Goal: Information Seeking & Learning: Learn about a topic

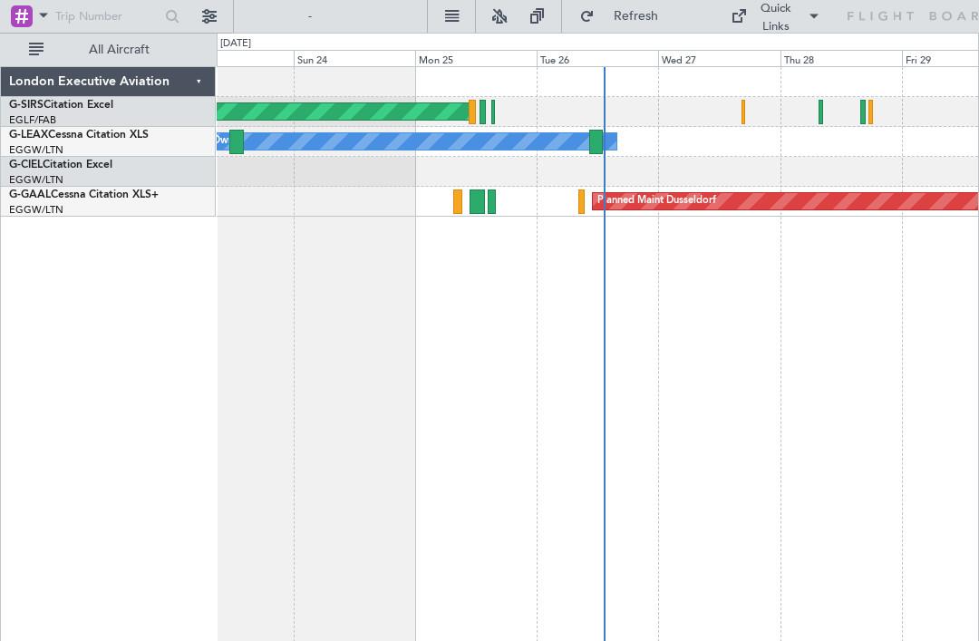
click at [745, 108] on div at bounding box center [744, 112] width 5 height 24
click at [822, 110] on div at bounding box center [821, 112] width 5 height 24
click at [867, 112] on div "Unplanned Maint Oxford ([GEOGRAPHIC_DATA])" at bounding box center [598, 112] width 762 height 30
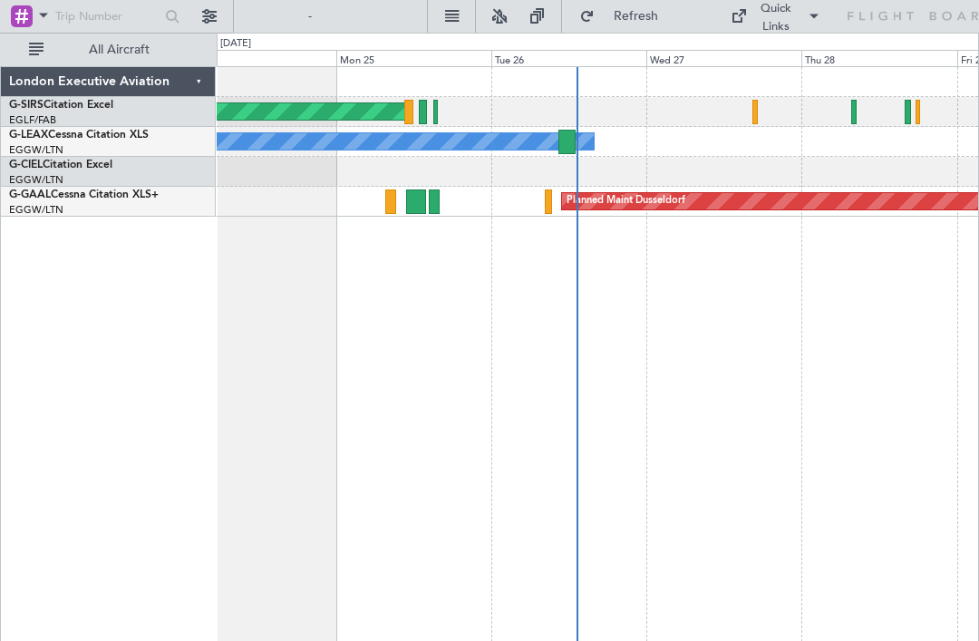
click at [909, 112] on div at bounding box center [908, 112] width 6 height 24
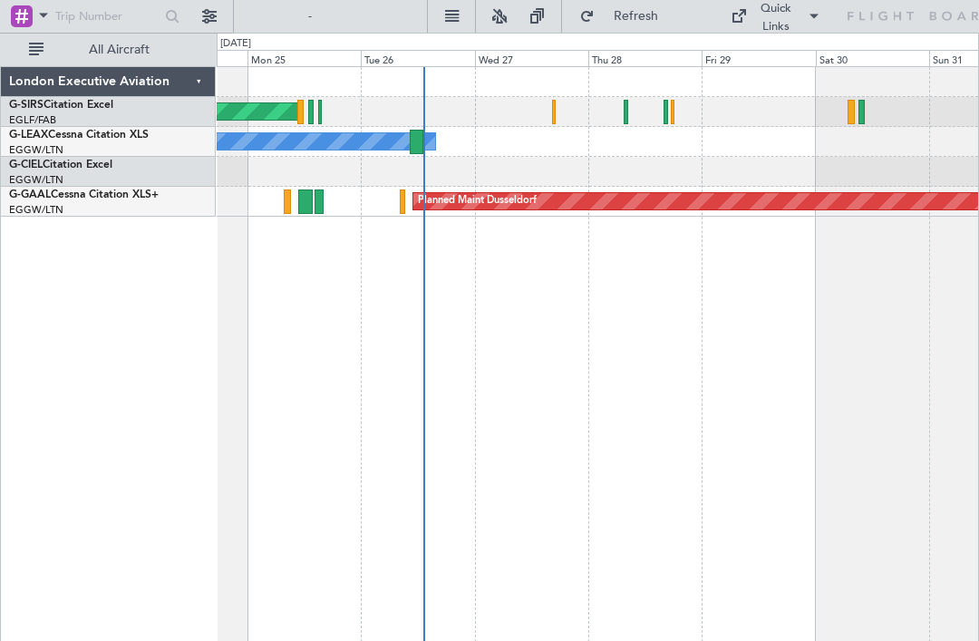
click at [854, 110] on div at bounding box center [851, 112] width 6 height 24
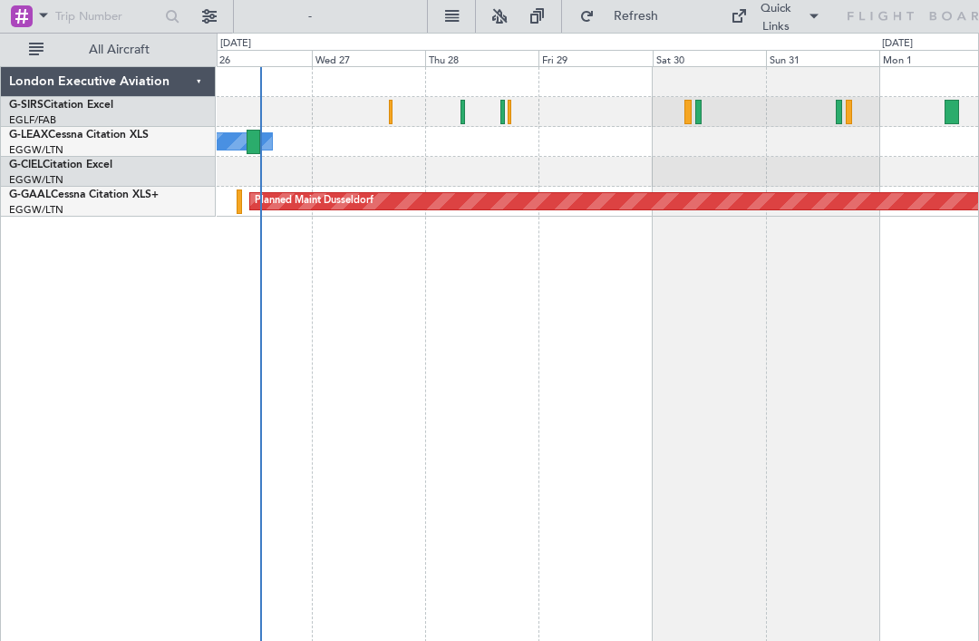
click at [844, 119] on div "Unplanned Maint Oxford ([GEOGRAPHIC_DATA])" at bounding box center [598, 112] width 762 height 30
click at [843, 116] on div "Unplanned Maint Oxford ([GEOGRAPHIC_DATA])" at bounding box center [598, 112] width 762 height 30
click at [838, 103] on div at bounding box center [839, 112] width 6 height 24
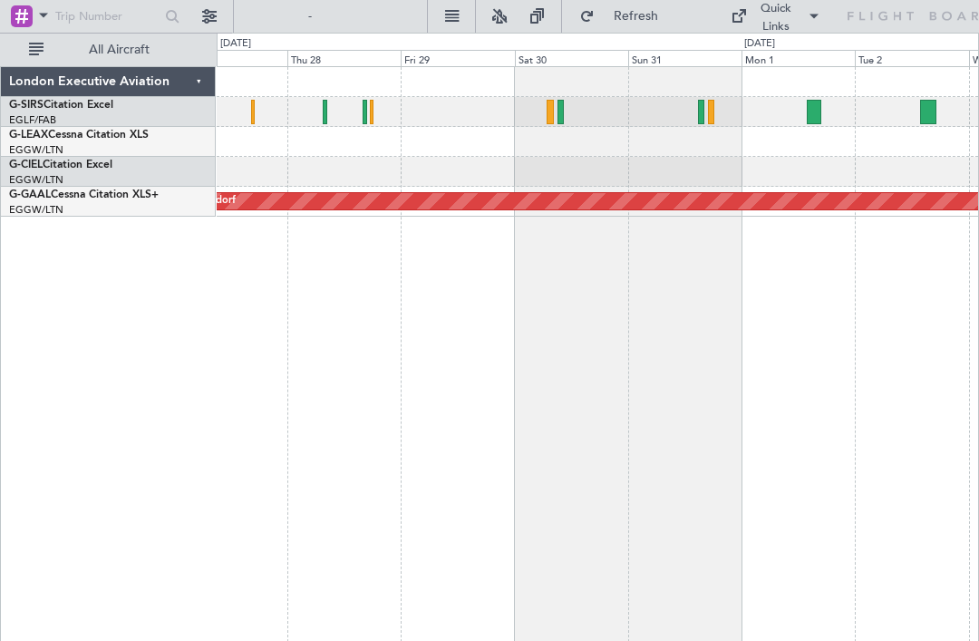
click at [813, 112] on div at bounding box center [814, 112] width 15 height 24
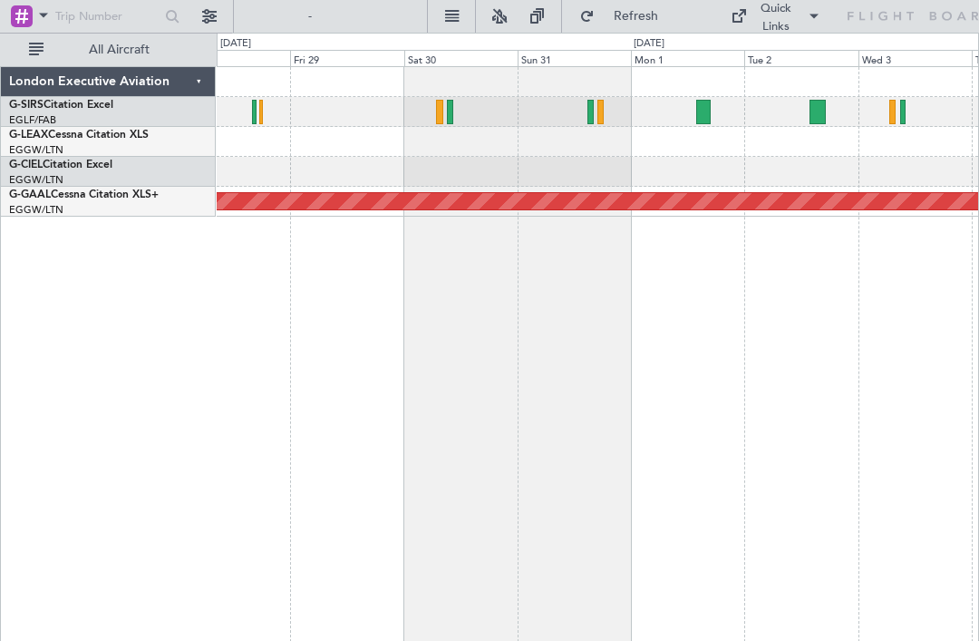
click at [821, 108] on div at bounding box center [817, 112] width 15 height 24
click at [900, 110] on div at bounding box center [903, 112] width 6 height 24
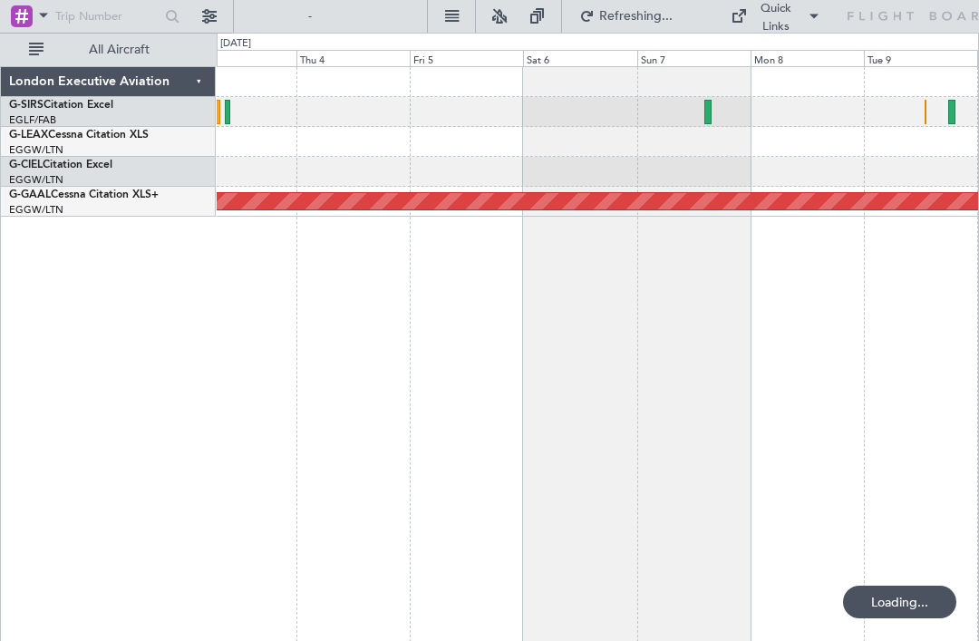
click at [703, 102] on div at bounding box center [598, 112] width 762 height 30
click at [708, 125] on div at bounding box center [598, 112] width 762 height 30
click at [705, 105] on div at bounding box center [708, 112] width 6 height 24
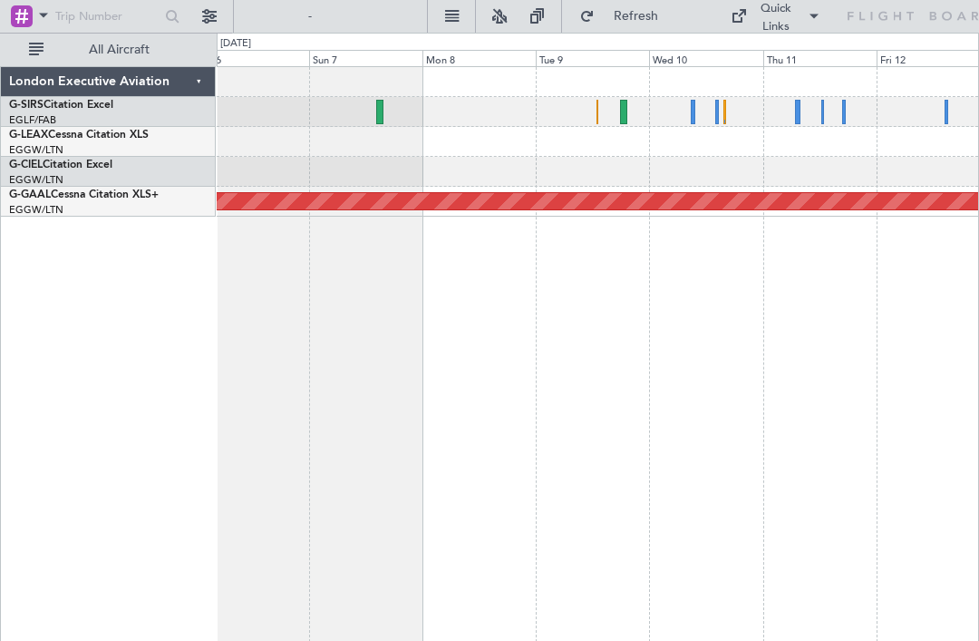
click at [696, 110] on div at bounding box center [598, 112] width 762 height 30
click at [694, 104] on div at bounding box center [693, 112] width 5 height 24
click at [622, 109] on div at bounding box center [623, 112] width 7 height 24
click at [793, 112] on div at bounding box center [598, 112] width 762 height 30
click at [801, 110] on div at bounding box center [797, 112] width 5 height 24
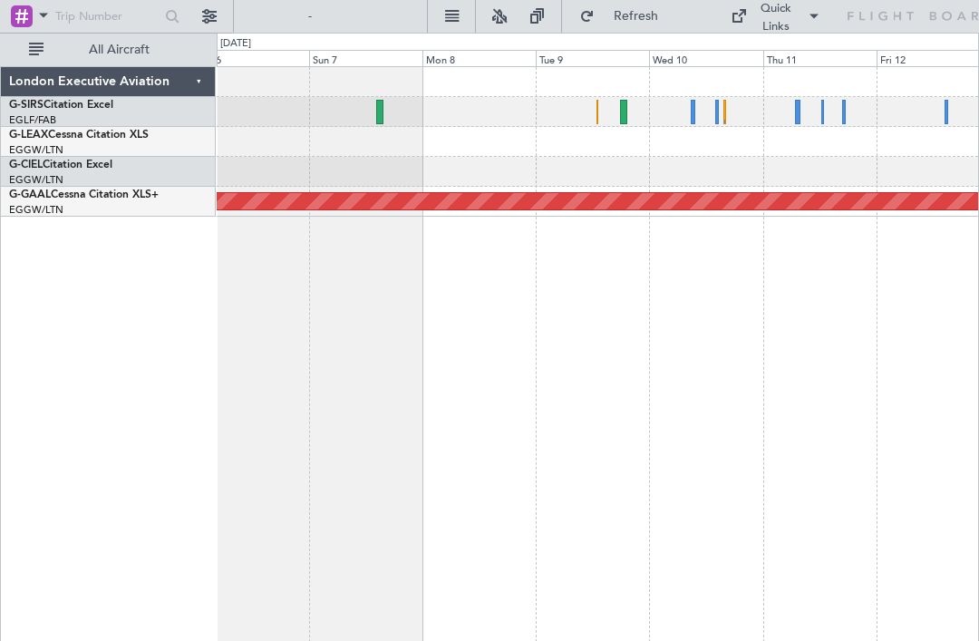
click at [950, 116] on div at bounding box center [598, 112] width 762 height 30
click at [951, 104] on div at bounding box center [598, 112] width 762 height 30
click at [961, 110] on div at bounding box center [598, 112] width 762 height 30
click at [948, 107] on div at bounding box center [947, 112] width 4 height 24
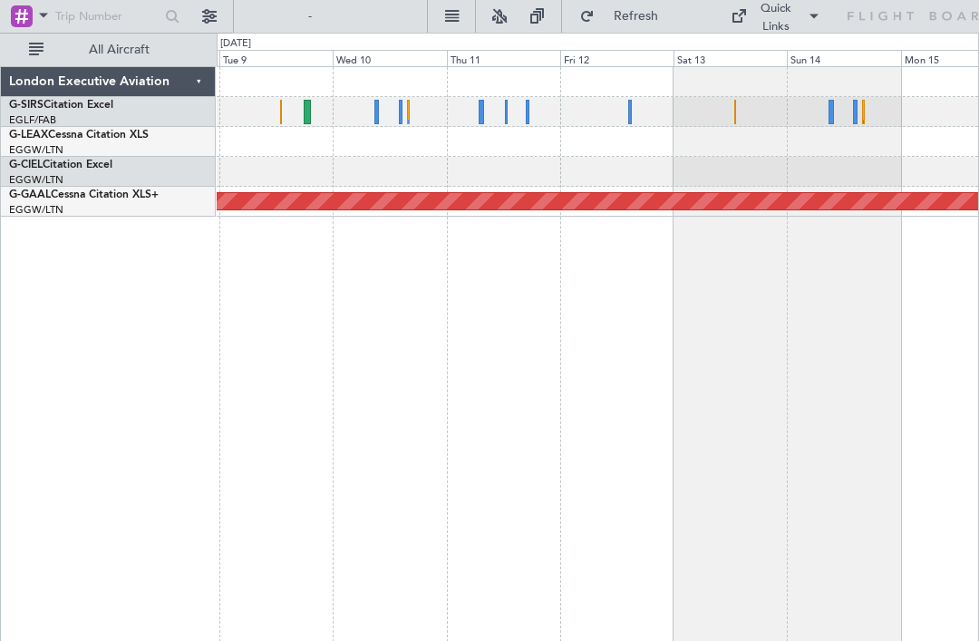
click at [829, 103] on div at bounding box center [831, 112] width 5 height 24
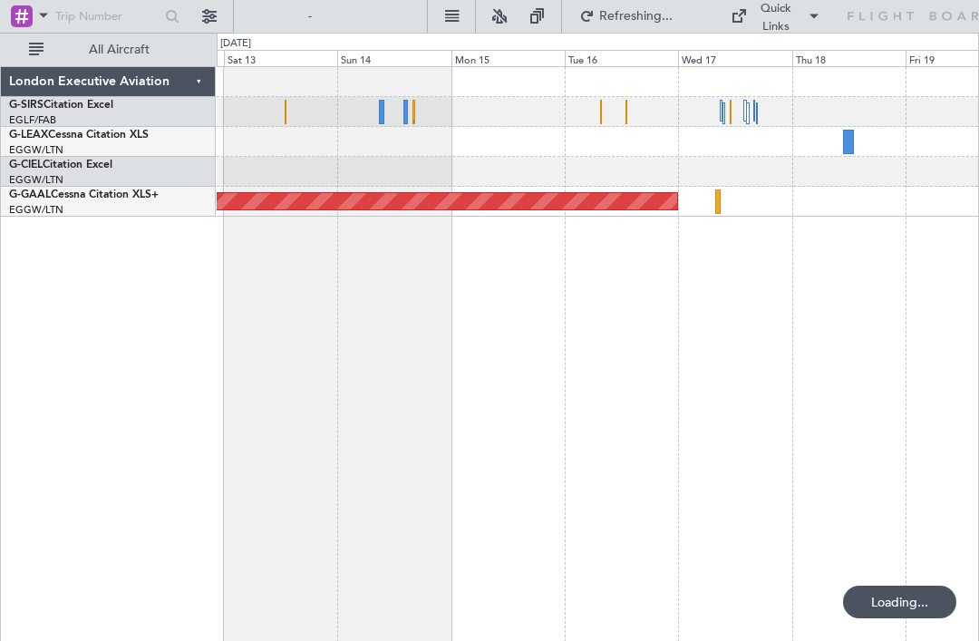
click at [725, 101] on div at bounding box center [722, 119] width 5 height 38
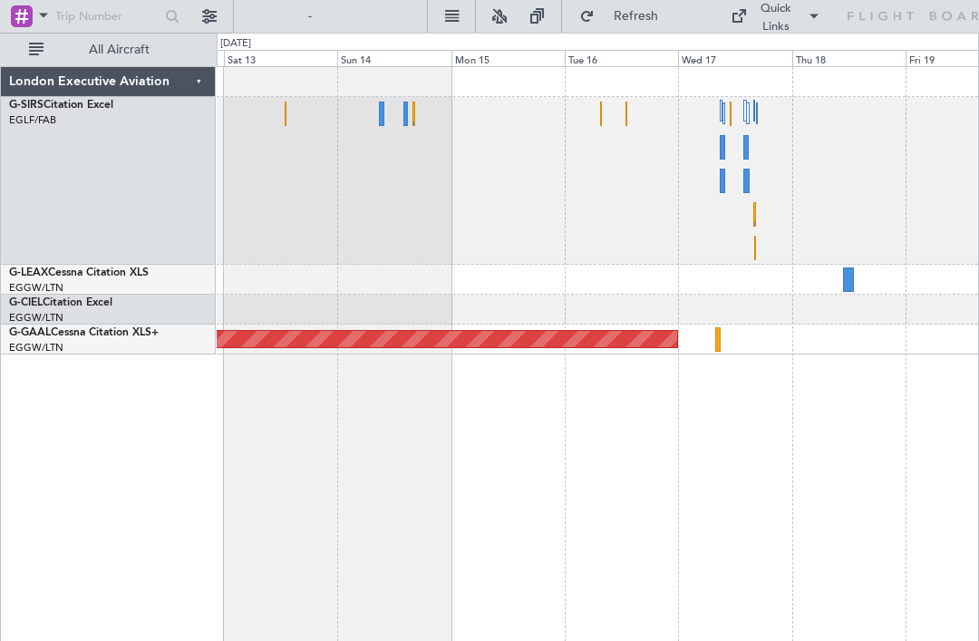
click at [717, 142] on div at bounding box center [598, 181] width 762 height 168
click at [730, 147] on div at bounding box center [598, 181] width 762 height 168
click at [730, 145] on div at bounding box center [598, 181] width 762 height 168
click at [734, 105] on div at bounding box center [598, 181] width 762 height 168
click at [731, 144] on div at bounding box center [598, 181] width 762 height 168
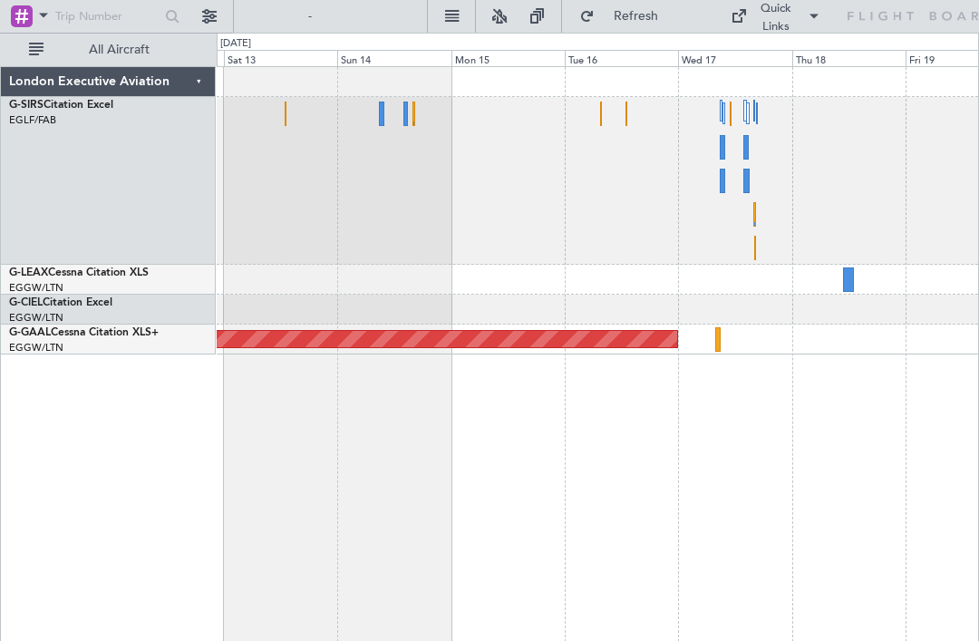
click at [735, 171] on div at bounding box center [598, 181] width 762 height 168
click at [730, 183] on div at bounding box center [598, 181] width 762 height 168
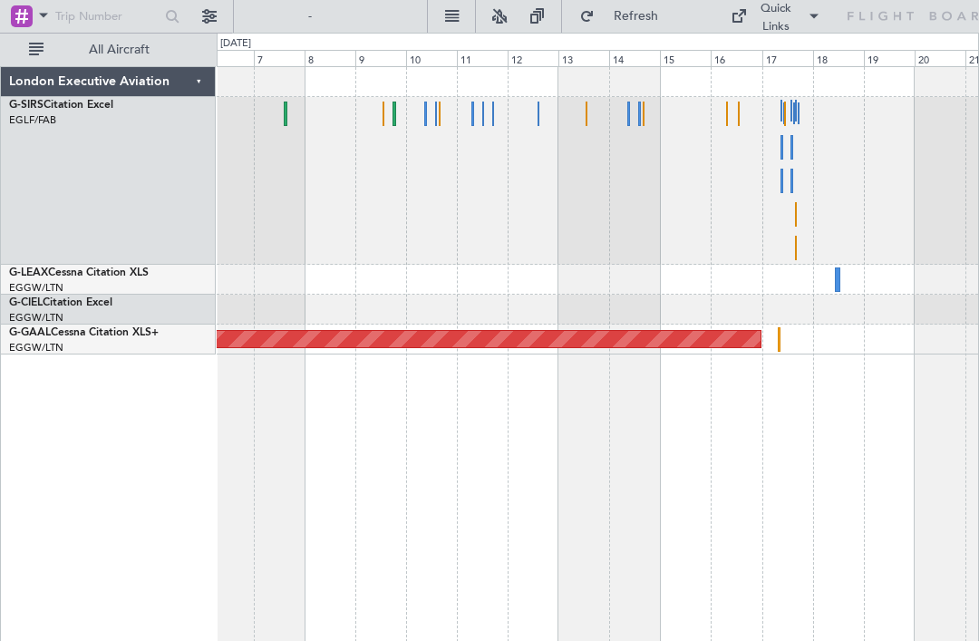
click at [803, 242] on div at bounding box center [598, 181] width 762 height 168
click at [841, 268] on div at bounding box center [598, 280] width 762 height 30
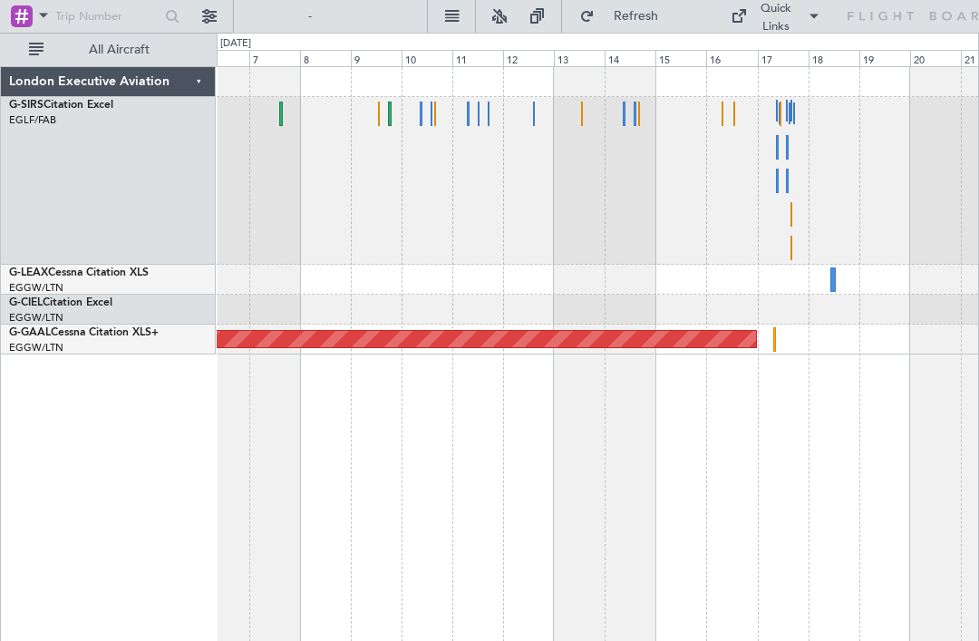
click at [840, 277] on div at bounding box center [598, 280] width 762 height 30
click at [834, 271] on div at bounding box center [833, 279] width 5 height 24
